Goal: Information Seeking & Learning: Learn about a topic

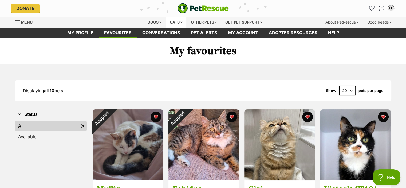
click at [174, 21] on div "Cats" at bounding box center [176, 22] width 20 height 11
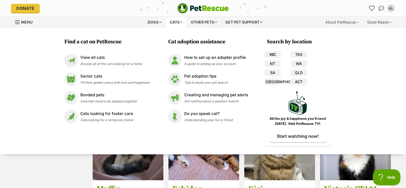
click at [273, 55] on link "VIC" at bounding box center [273, 54] width 17 height 7
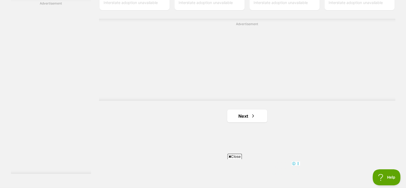
scroll to position [957, 0]
click at [245, 116] on link "Next" at bounding box center [247, 113] width 40 height 13
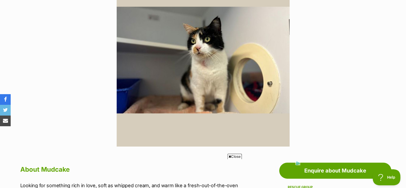
scroll to position [137, 0]
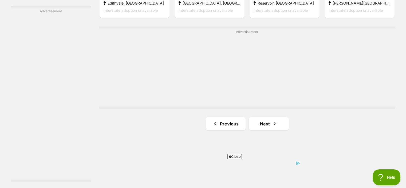
scroll to position [949, 0]
click at [273, 126] on span "Next page" at bounding box center [274, 122] width 5 height 6
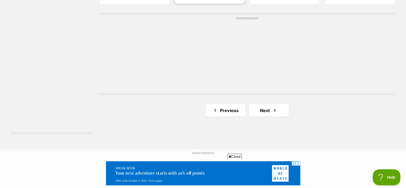
scroll to position [1002, 0]
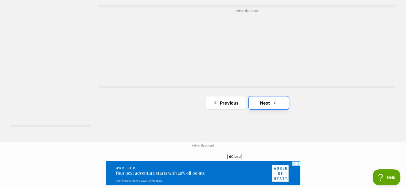
click at [258, 103] on link "Next" at bounding box center [269, 102] width 40 height 13
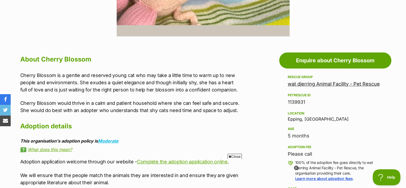
scroll to position [249, 0]
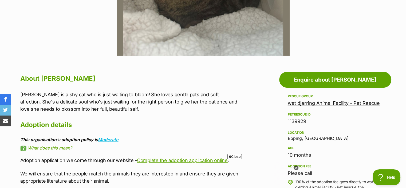
scroll to position [229, 0]
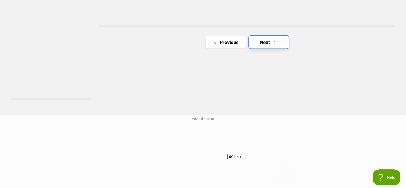
click at [259, 44] on link "Next" at bounding box center [269, 42] width 40 height 13
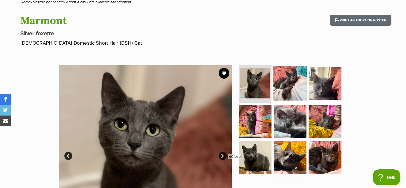
click at [283, 88] on img at bounding box center [290, 83] width 34 height 34
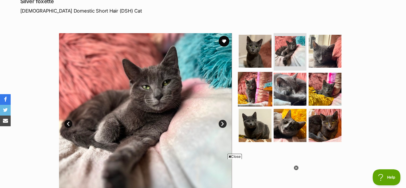
scroll to position [79, 0]
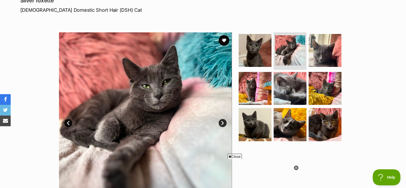
click at [223, 122] on link "Next" at bounding box center [223, 123] width 8 height 8
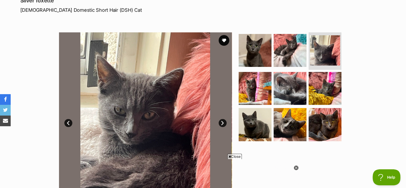
click at [223, 122] on link "Next" at bounding box center [223, 123] width 8 height 8
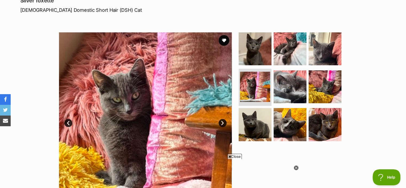
click at [223, 122] on link "Next" at bounding box center [223, 123] width 8 height 8
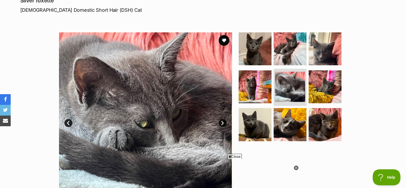
click at [223, 122] on link "Next" at bounding box center [223, 123] width 8 height 8
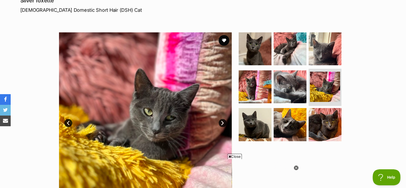
click at [223, 122] on link "Next" at bounding box center [223, 123] width 8 height 8
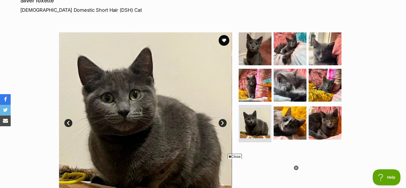
click at [223, 122] on link "Next" at bounding box center [223, 123] width 8 height 8
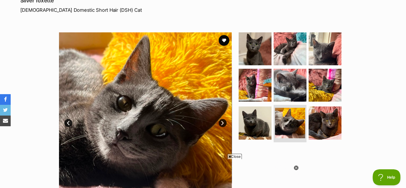
click at [223, 122] on link "Next" at bounding box center [223, 123] width 8 height 8
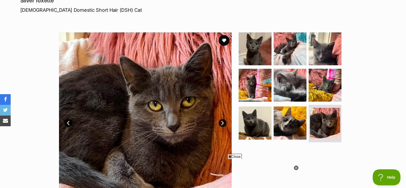
click at [223, 122] on link "Next" at bounding box center [223, 123] width 8 height 8
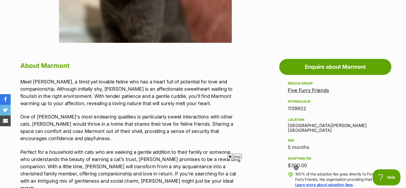
scroll to position [243, 0]
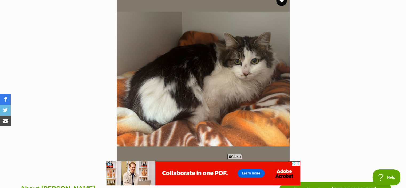
scroll to position [98, 0]
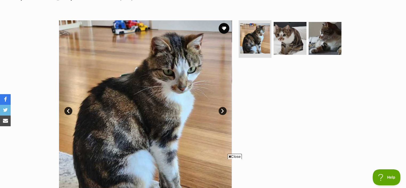
scroll to position [92, 0]
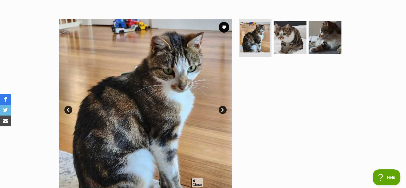
click at [219, 108] on link "Next" at bounding box center [223, 110] width 8 height 8
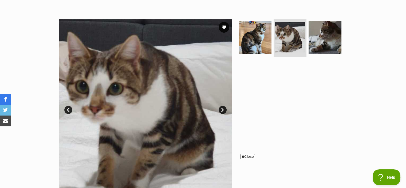
click at [219, 108] on link "Next" at bounding box center [223, 110] width 8 height 8
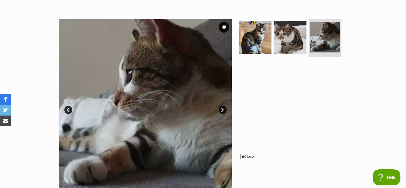
scroll to position [89, 0]
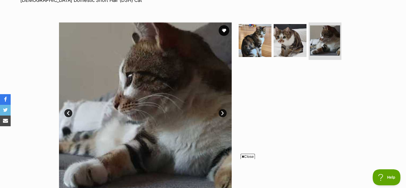
click at [219, 113] on link "Next" at bounding box center [223, 113] width 8 height 8
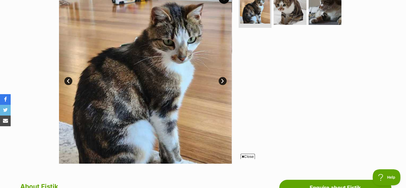
scroll to position [122, 0]
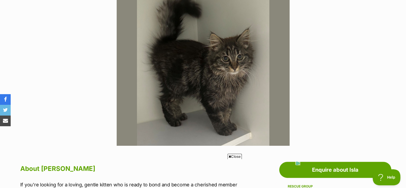
scroll to position [142, 0]
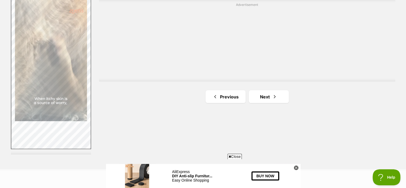
scroll to position [977, 0]
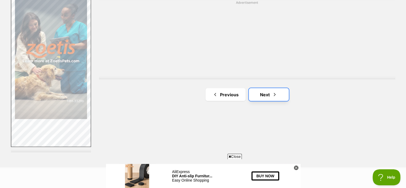
click at [277, 92] on span "Next page" at bounding box center [274, 94] width 5 height 6
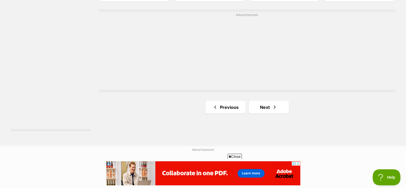
scroll to position [1020, 0]
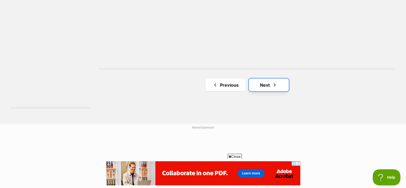
click at [273, 85] on span "Next page" at bounding box center [274, 85] width 5 height 6
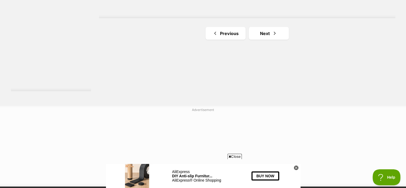
scroll to position [1041, 0]
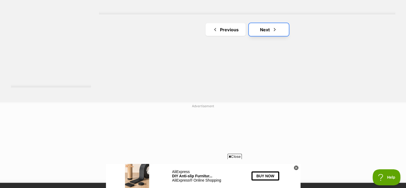
click at [266, 31] on link "Next" at bounding box center [269, 29] width 40 height 13
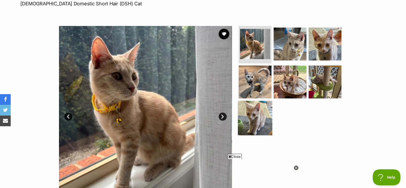
scroll to position [85, 0]
click at [220, 115] on link "Next" at bounding box center [223, 116] width 8 height 8
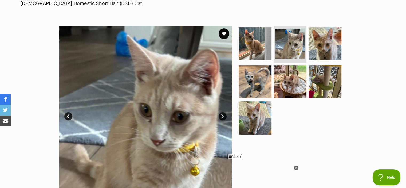
click at [220, 115] on link "Next" at bounding box center [223, 116] width 8 height 8
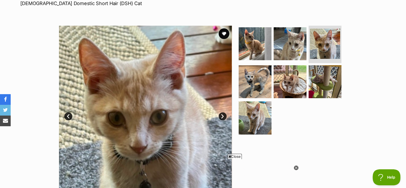
click at [220, 115] on link "Next" at bounding box center [223, 116] width 8 height 8
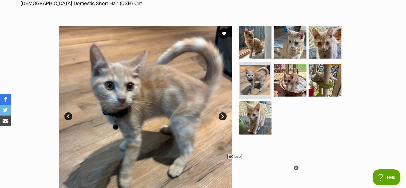
click at [220, 115] on link "Next" at bounding box center [223, 116] width 8 height 8
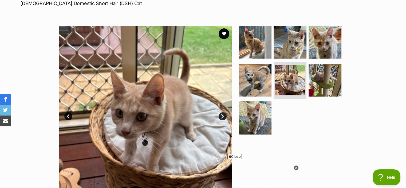
click at [220, 115] on link "Next" at bounding box center [223, 116] width 8 height 8
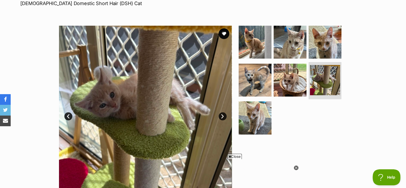
click at [220, 115] on link "Next" at bounding box center [223, 116] width 8 height 8
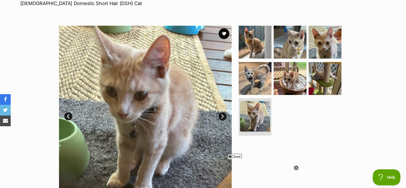
click at [220, 115] on link "Next" at bounding box center [223, 116] width 8 height 8
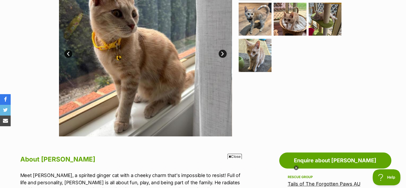
scroll to position [146, 0]
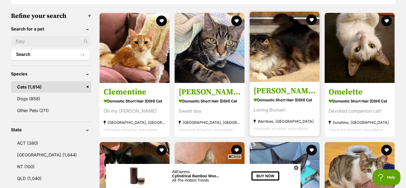
scroll to position [161, 0]
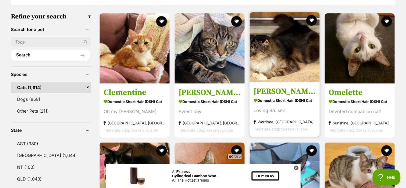
click at [262, 50] on img at bounding box center [285, 47] width 70 height 70
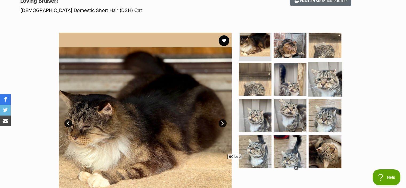
click at [323, 77] on img at bounding box center [325, 79] width 34 height 34
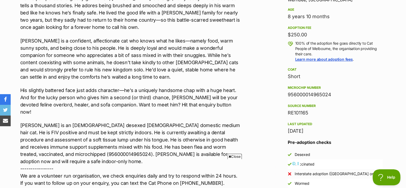
scroll to position [368, 0]
